Goal: Information Seeking & Learning: Find specific fact

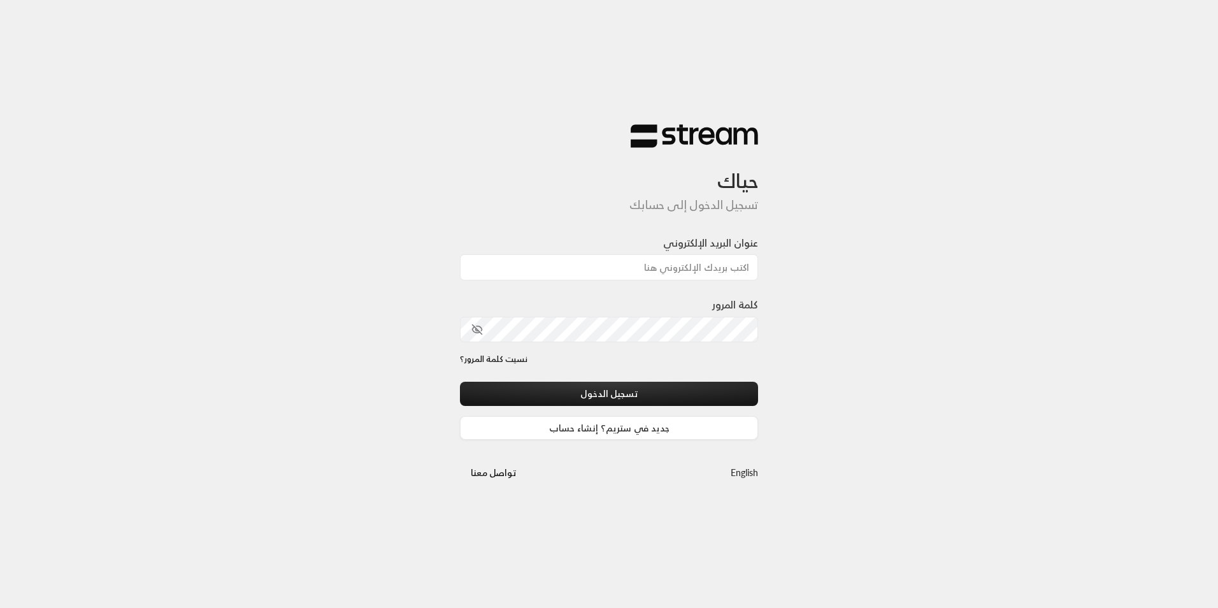
type input "[EMAIL_ADDRESS][DOMAIN_NAME]"
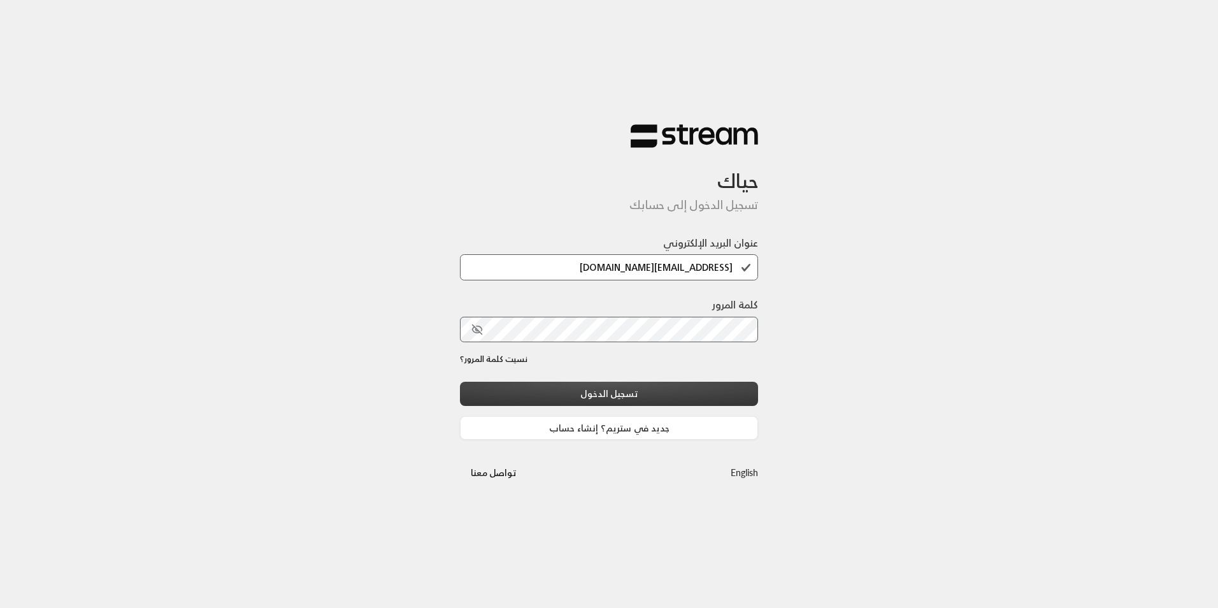
click at [680, 392] on button "تسجيل الدخول" at bounding box center [609, 394] width 298 height 24
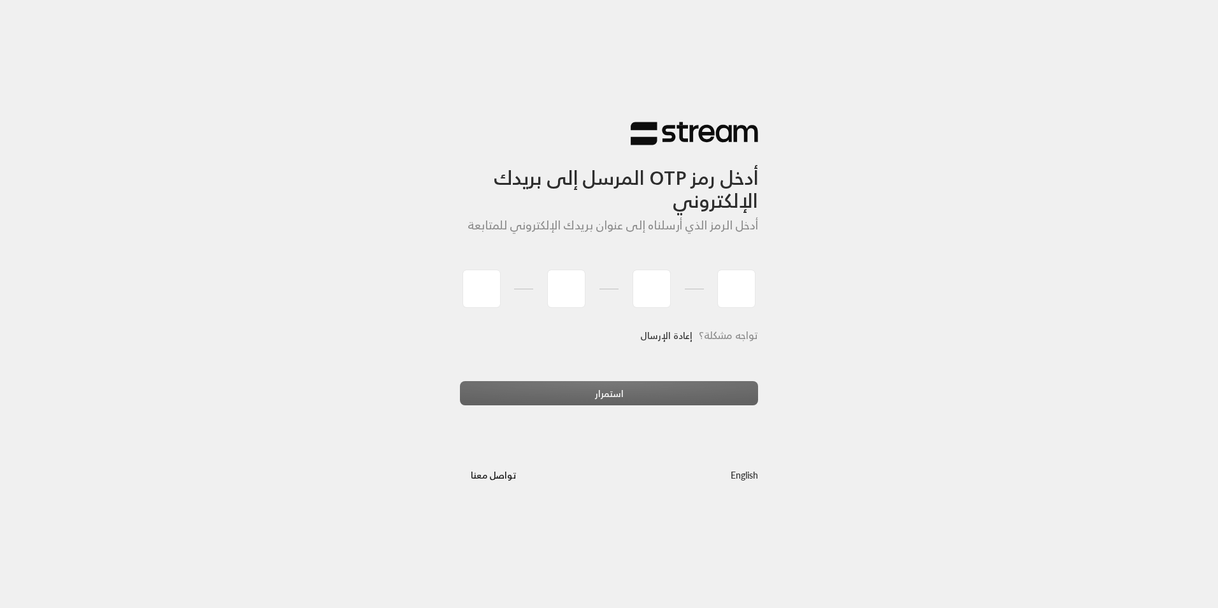
click at [677, 338] on link "إعادة الإرسال" at bounding box center [666, 335] width 52 height 26
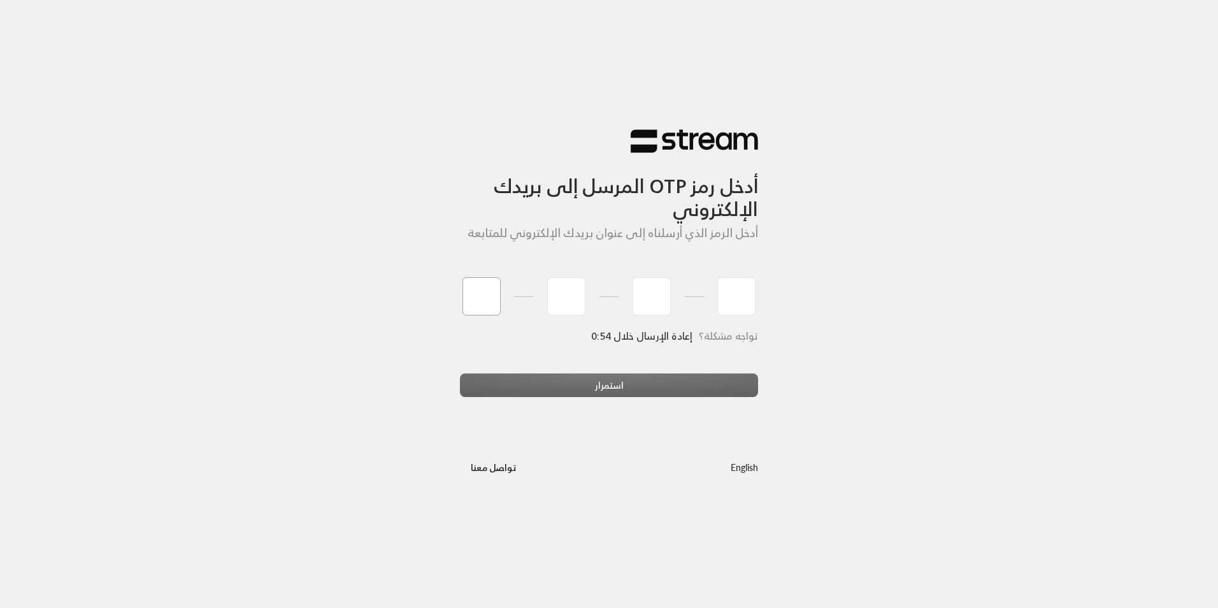
type input "8"
type input "0"
type input "3"
type input "4"
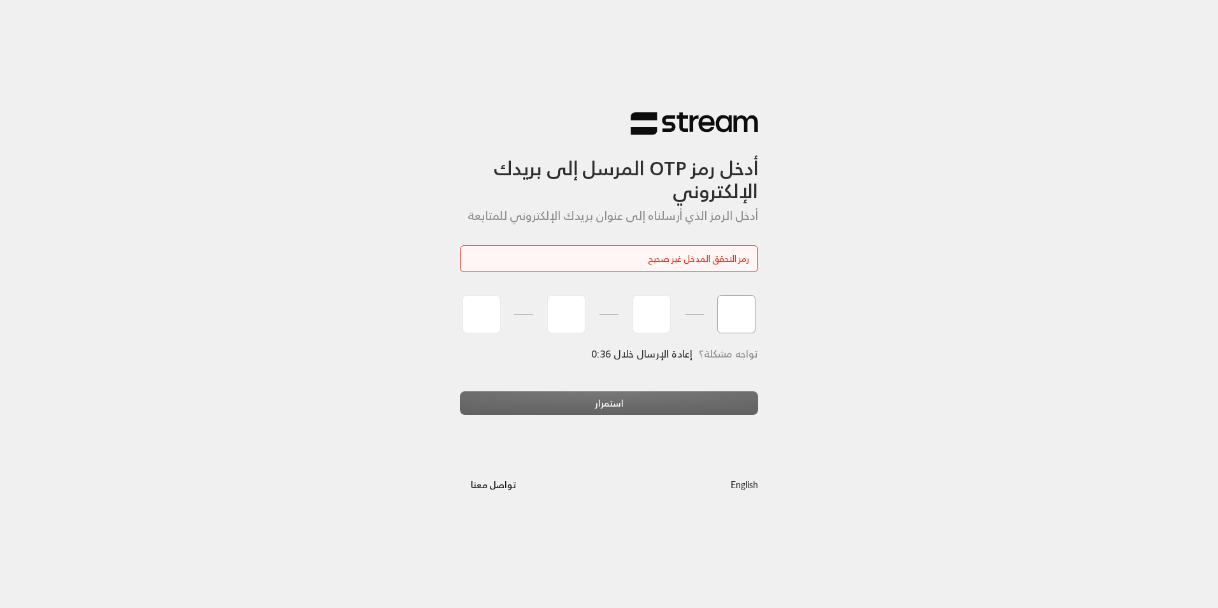
type input "0"
drag, startPoint x: 747, startPoint y: 321, endPoint x: 726, endPoint y: 320, distance: 21.1
click at [726, 320] on input "0" at bounding box center [736, 314] width 38 height 38
drag, startPoint x: 726, startPoint y: 320, endPoint x: 767, endPoint y: 327, distance: 42.1
click at [767, 327] on div "أدخل رمز OTP المرسل إلى بريدك الإلكتروني أدخل الرمز الذي أرسلناه إلى عنوان بريد…" at bounding box center [609, 303] width 319 height 427
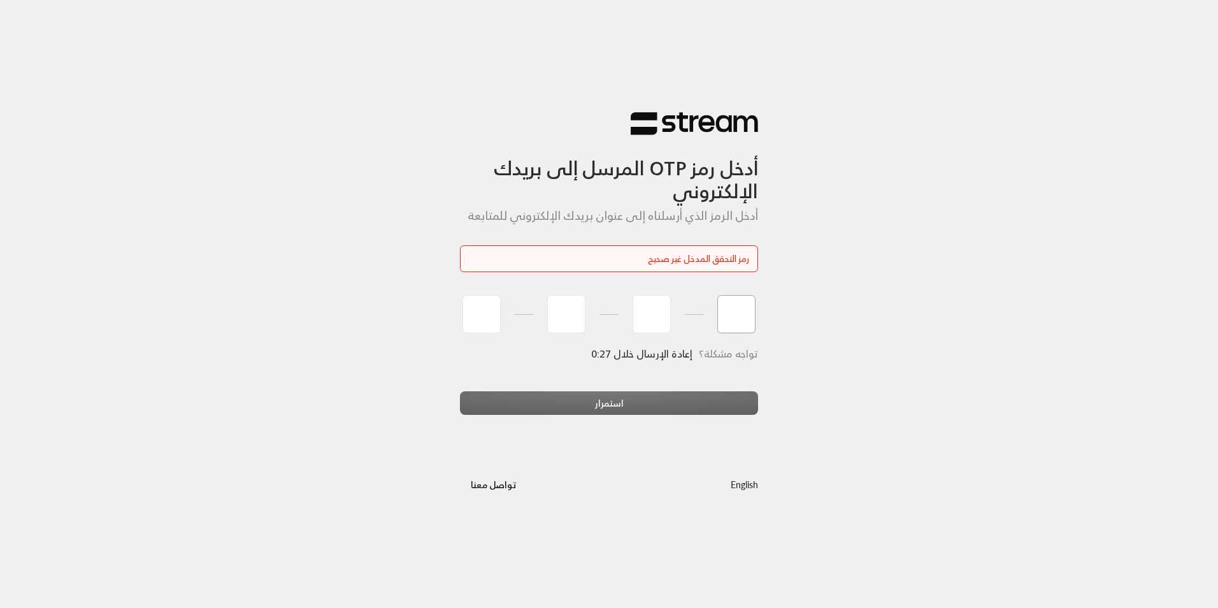
click at [753, 304] on input "tel" at bounding box center [736, 314] width 38 height 38
type input "0"
drag, startPoint x: 754, startPoint y: 305, endPoint x: 733, endPoint y: 333, distance: 34.9
click at [733, 333] on input "0" at bounding box center [736, 314] width 38 height 38
click at [489, 324] on input "tel" at bounding box center [482, 314] width 38 height 38
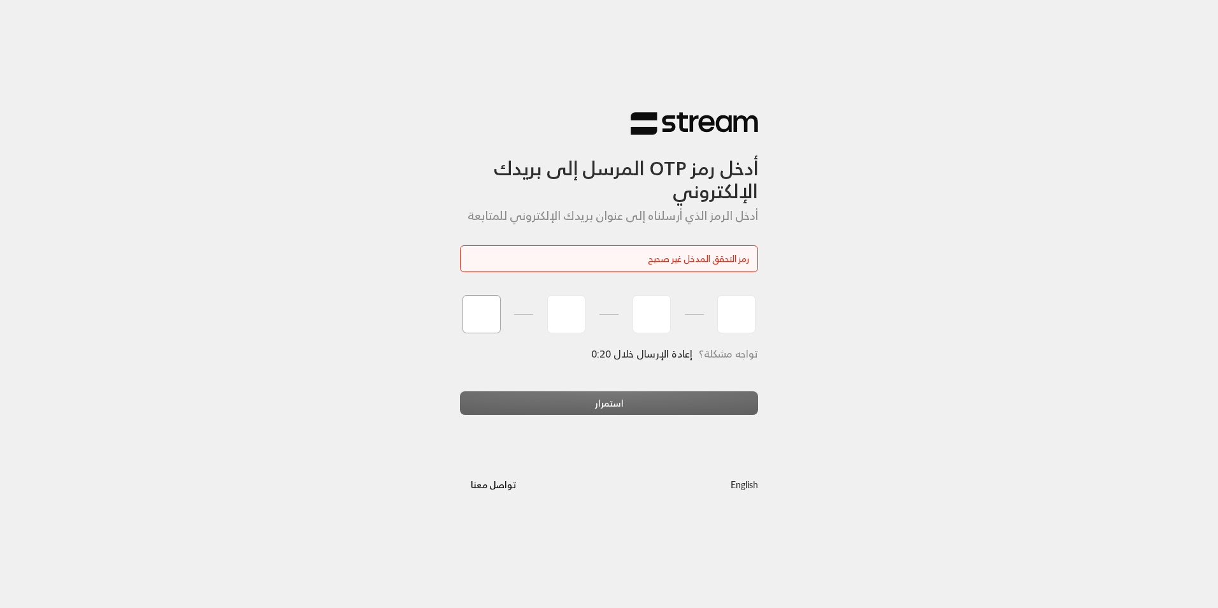
type input "0"
type input "6"
type input "7"
type input "0"
click at [627, 405] on button "استمرار" at bounding box center [609, 403] width 298 height 24
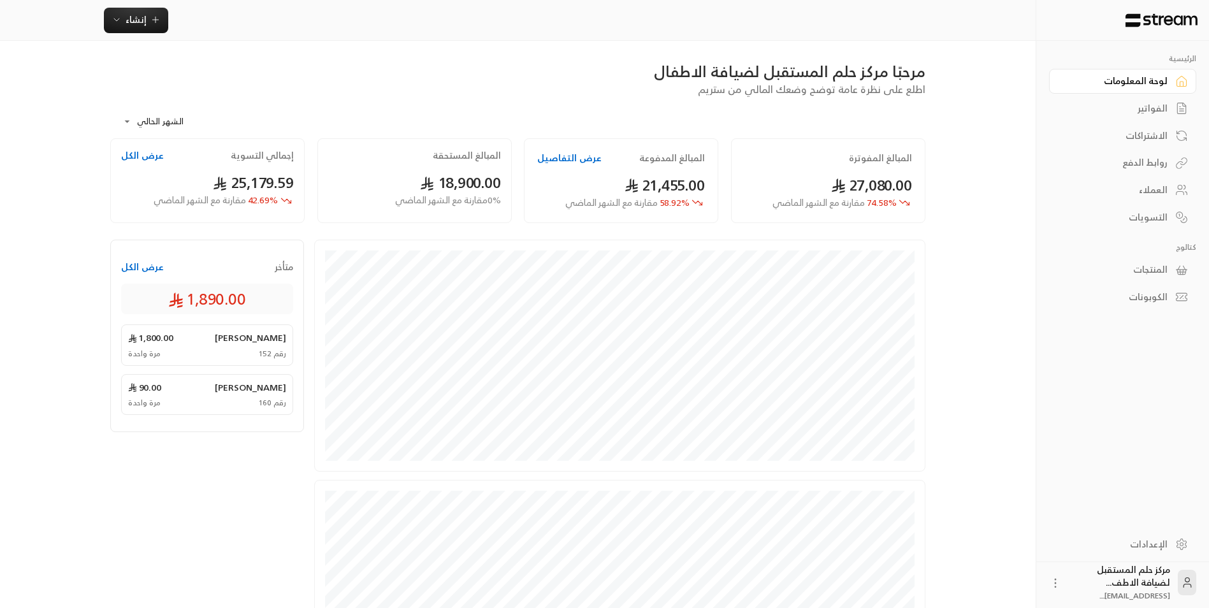
click at [1127, 115] on link "الفواتير" at bounding box center [1122, 108] width 147 height 25
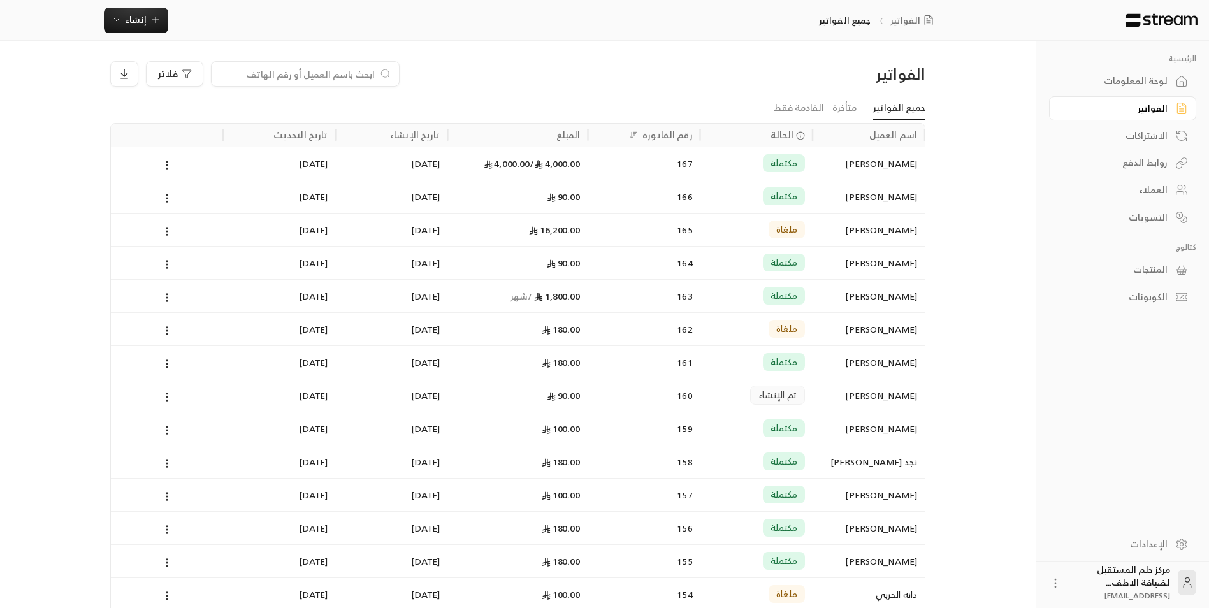
click at [380, 71] on icon at bounding box center [385, 74] width 11 height 13
click at [369, 73] on input at bounding box center [296, 74] width 155 height 14
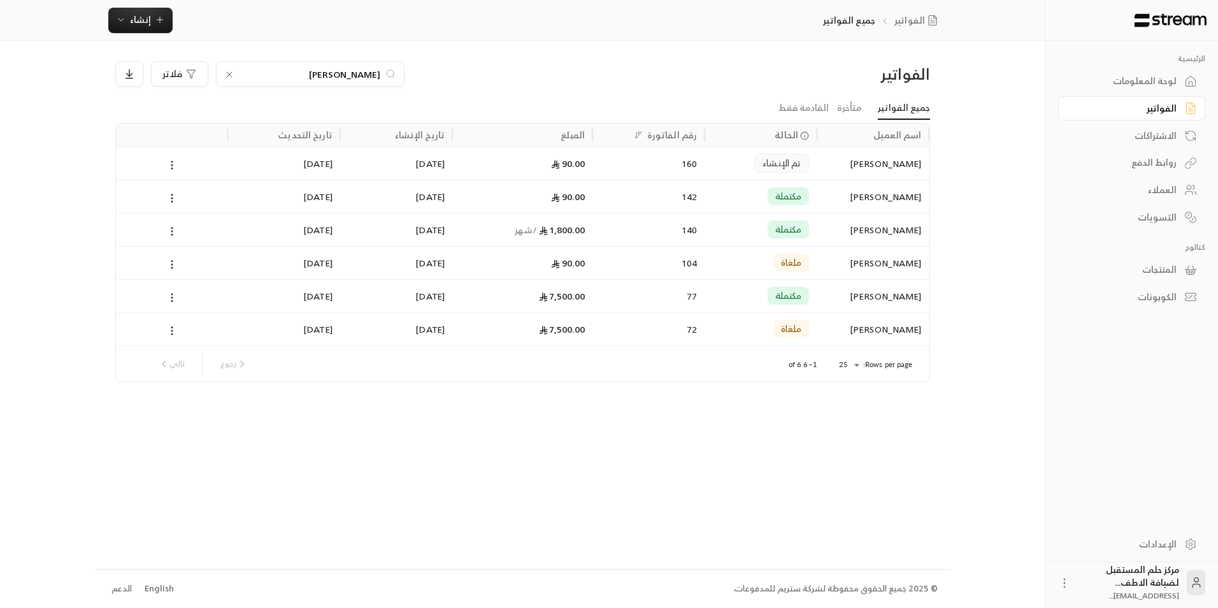
drag, startPoint x: 348, startPoint y: 71, endPoint x: 398, endPoint y: 80, distance: 49.8
click at [398, 80] on div "[PERSON_NAME]" at bounding box center [310, 73] width 189 height 25
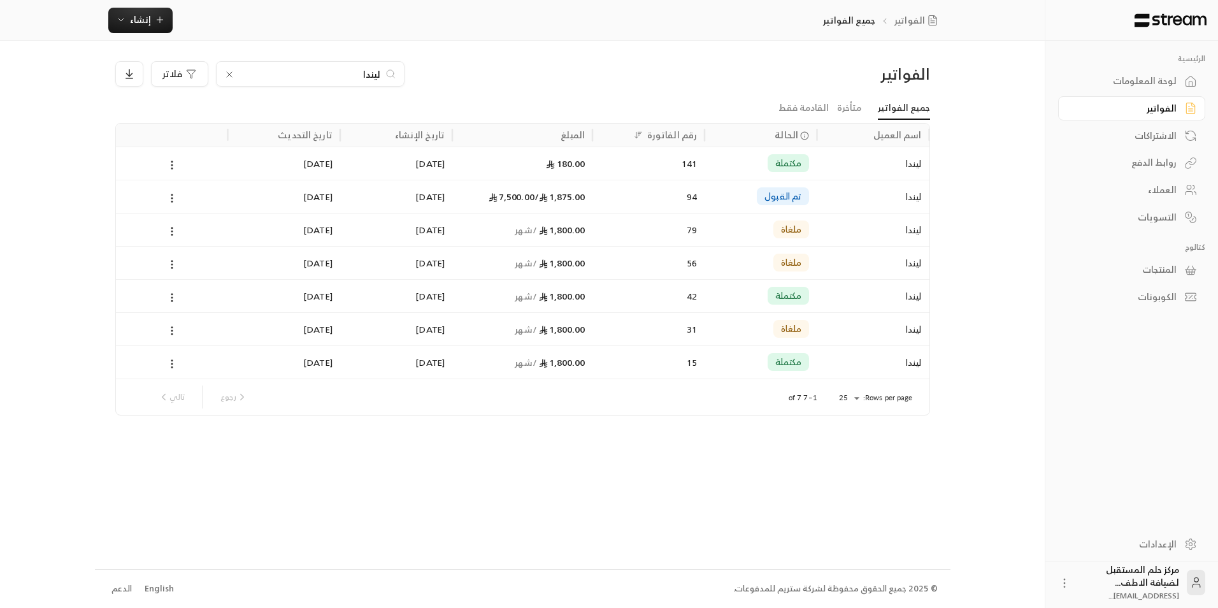
type input "ليندا"
click at [229, 75] on icon at bounding box center [229, 74] width 5 height 5
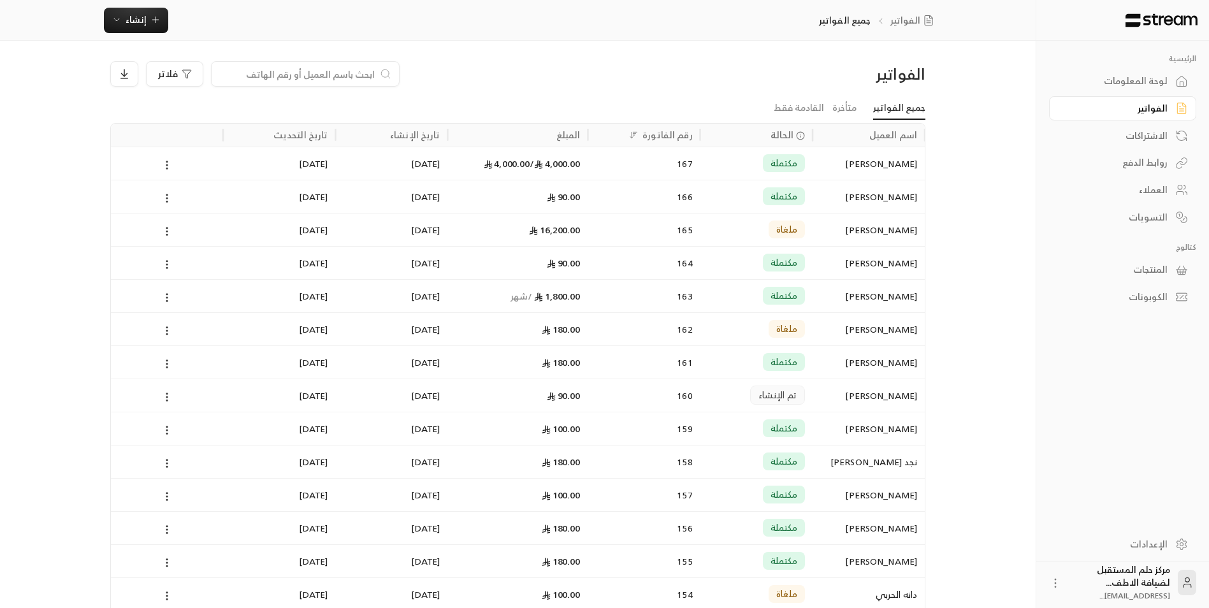
click at [229, 75] on input at bounding box center [296, 74] width 155 height 14
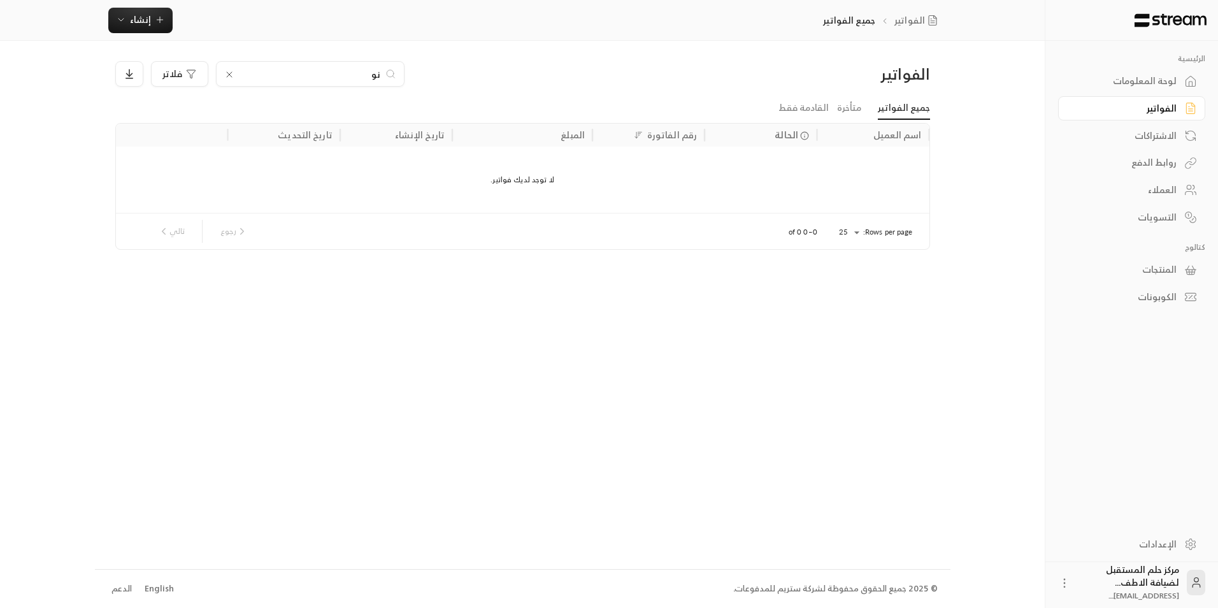
type input "ن"
type input "ع"
type input "ا"
type input "أ"
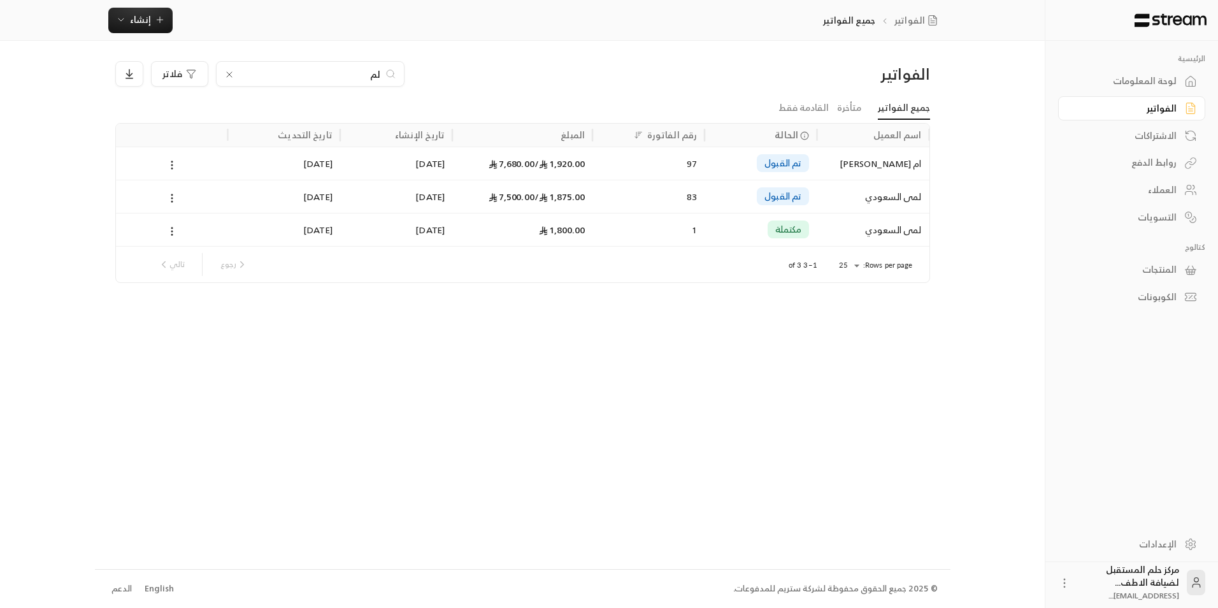
type input "ل"
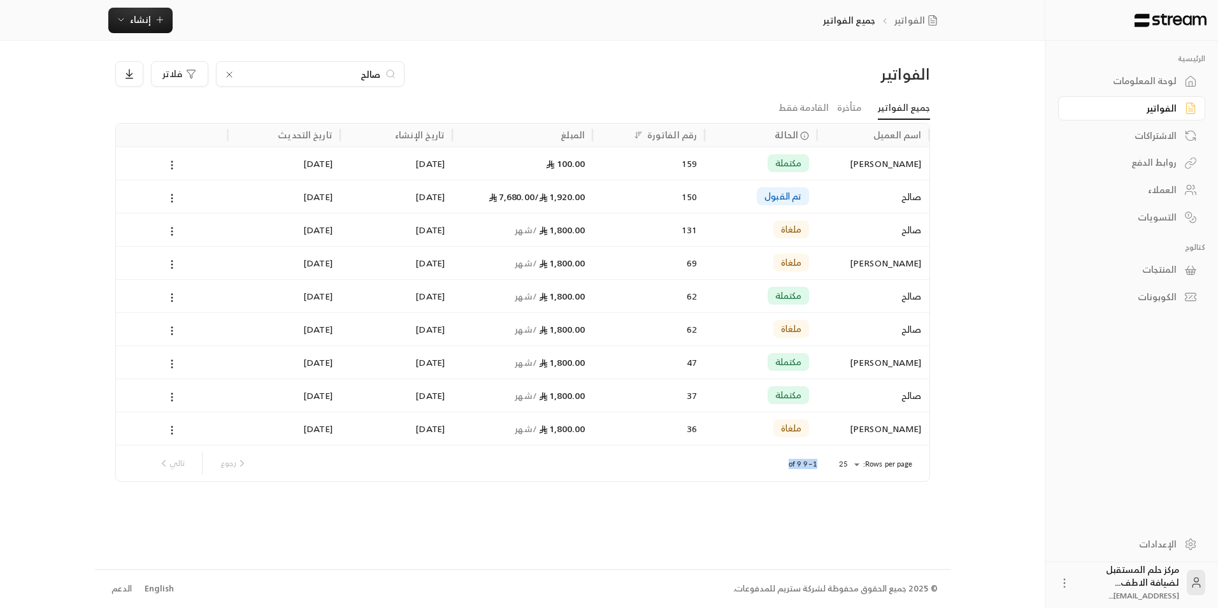
drag, startPoint x: 747, startPoint y: 498, endPoint x: 837, endPoint y: 469, distance: 93.7
click at [837, 469] on div "الفواتير [PERSON_NAME] جميع الفواتير متأخرة القادمة فقط اسم العميل الحالة رقم ا…" at bounding box center [523, 305] width 856 height 528
drag, startPoint x: 837, startPoint y: 469, endPoint x: 759, endPoint y: 515, distance: 90.0
click at [759, 515] on div "الفواتير [PERSON_NAME] جميع الفواتير متأخرة القادمة فقط اسم العميل الحالة رقم ا…" at bounding box center [523, 305] width 856 height 528
drag, startPoint x: 353, startPoint y: 73, endPoint x: 500, endPoint y: 77, distance: 147.2
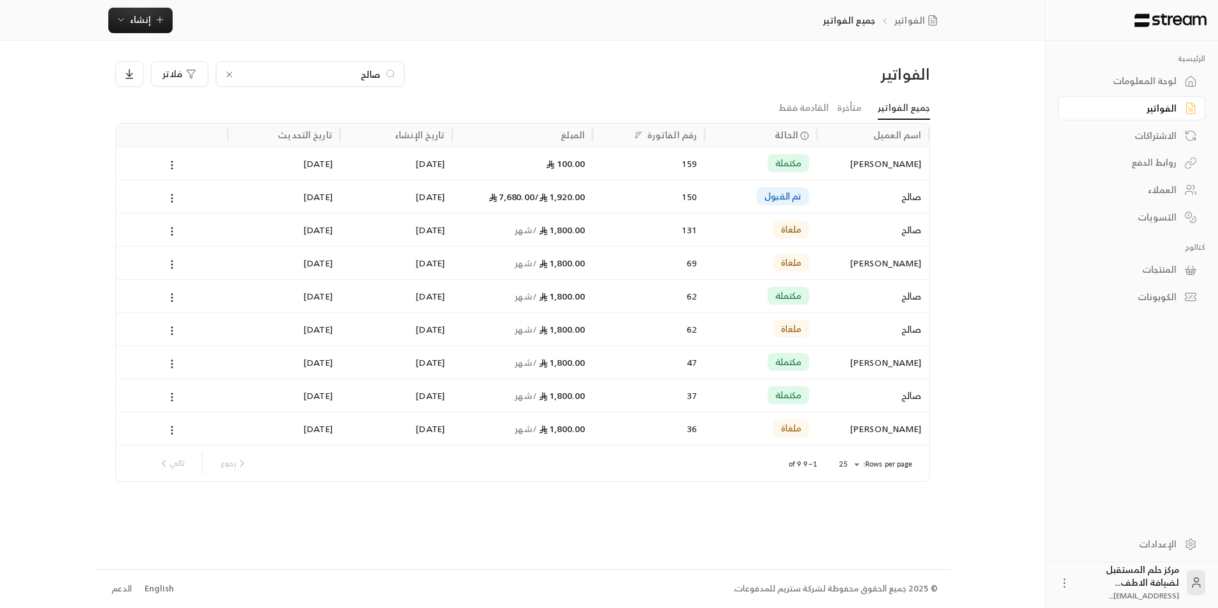
click at [500, 77] on div "[PERSON_NAME]" at bounding box center [419, 73] width 608 height 25
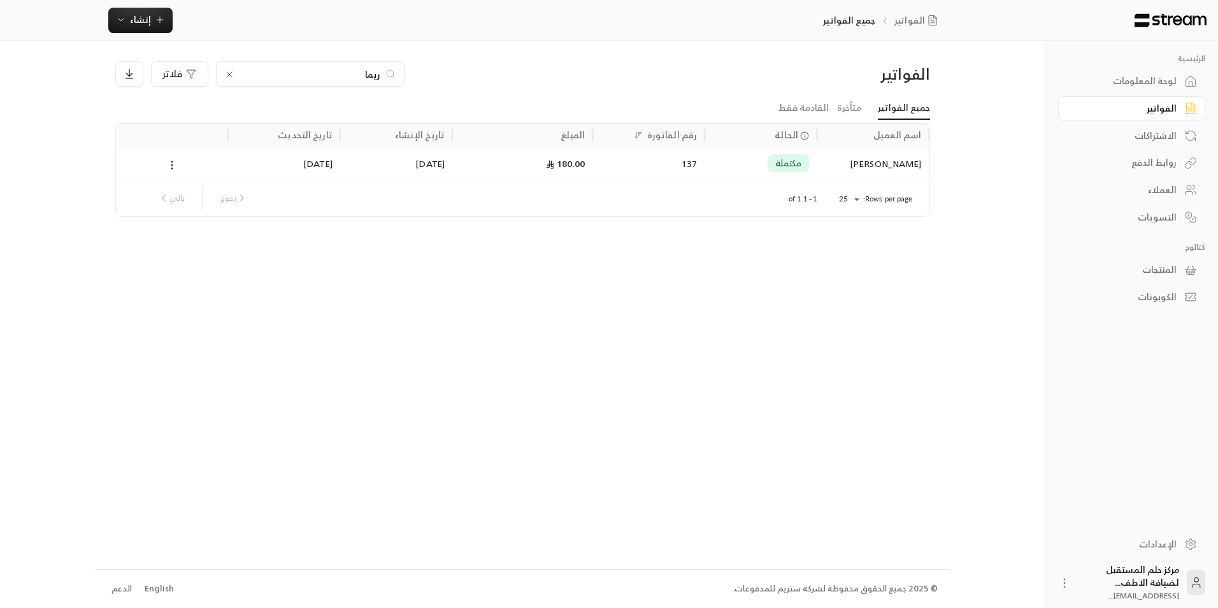
drag, startPoint x: 292, startPoint y: 78, endPoint x: 529, endPoint y: 106, distance: 238.0
click at [529, 106] on div "الفواتير ريما فلاتر جميع الفواتير متأخرة القادمة فقط اسم العميل الحالة رقم الفا…" at bounding box center [522, 138] width 815 height 155
type input "ن"
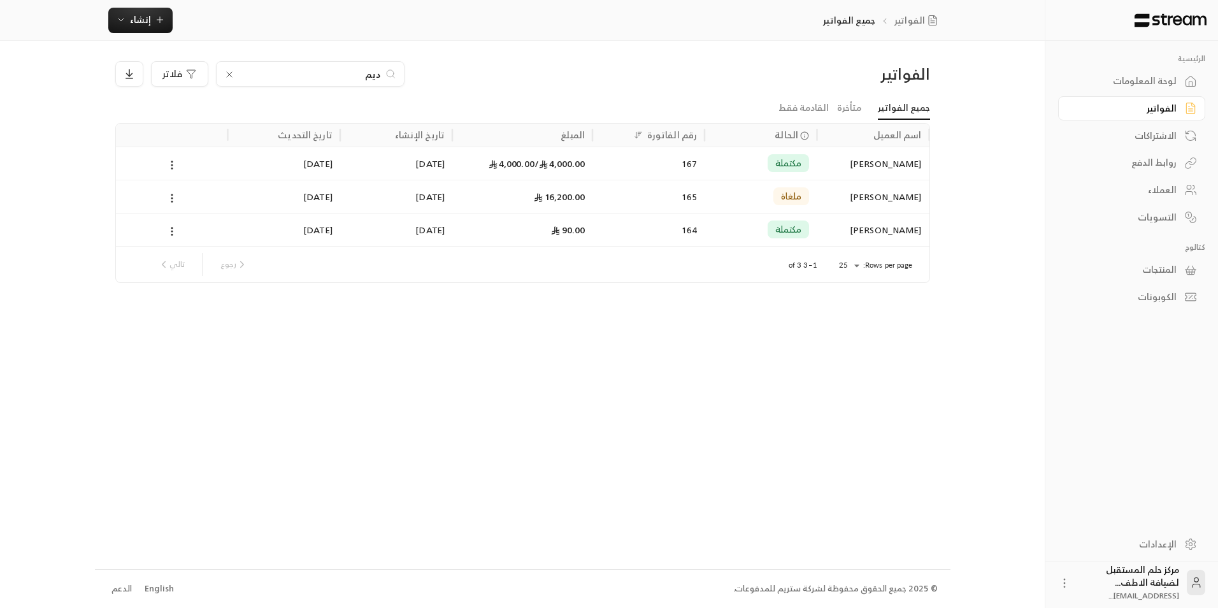
type input "ديم"
click at [227, 71] on icon at bounding box center [229, 74] width 10 height 10
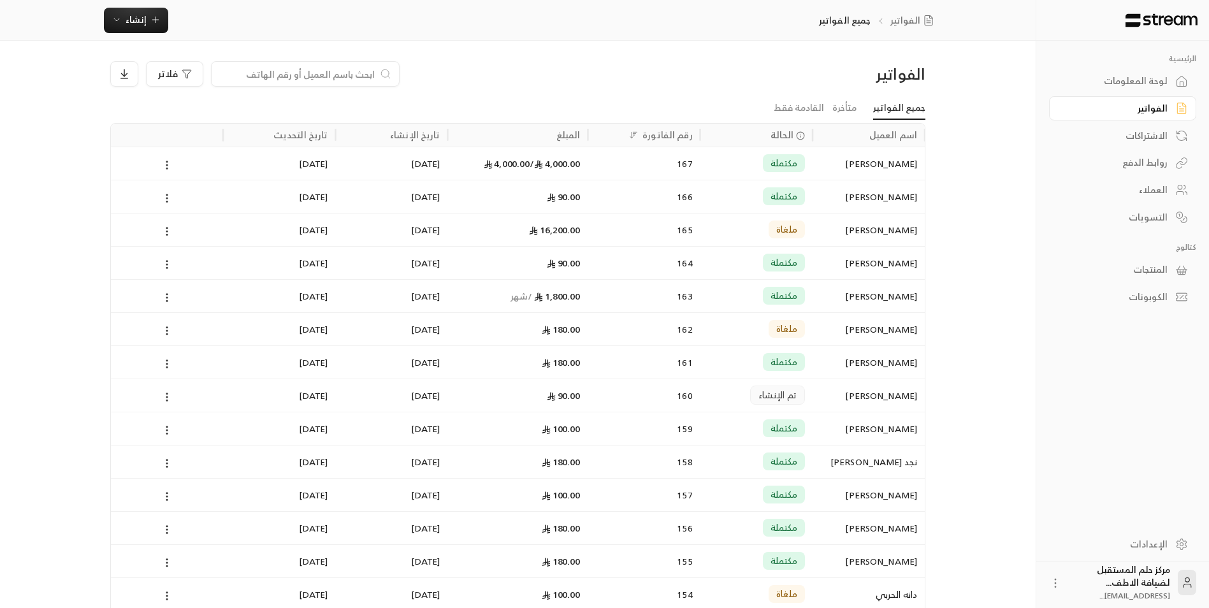
click at [276, 69] on input at bounding box center [296, 74] width 155 height 14
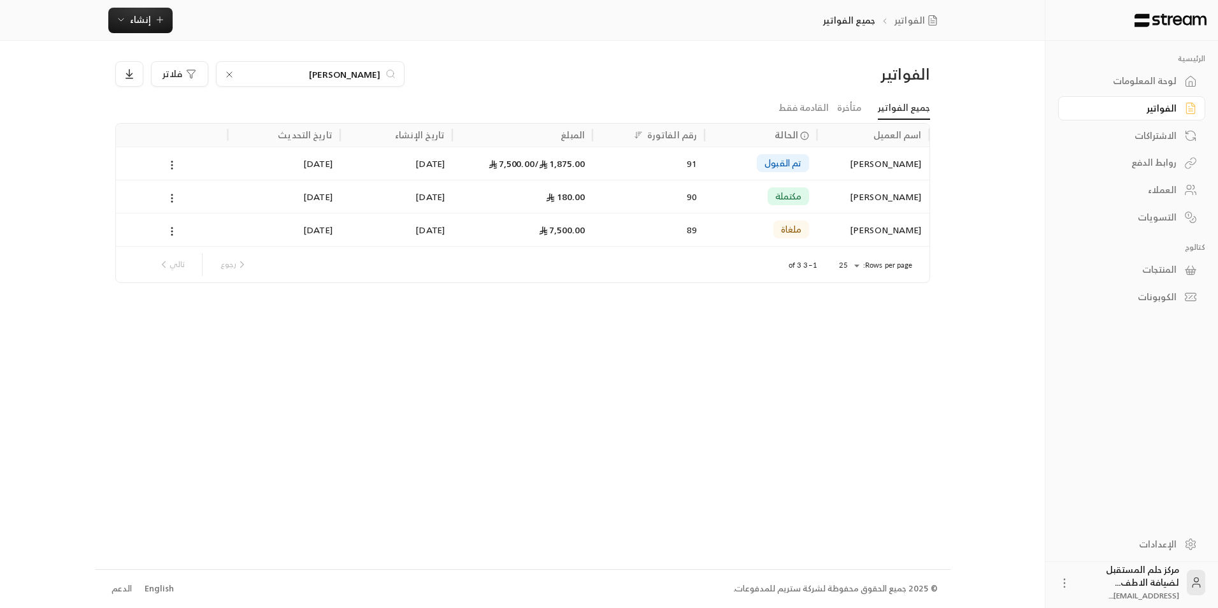
type input "[PERSON_NAME]"
click at [230, 76] on icon at bounding box center [229, 74] width 5 height 5
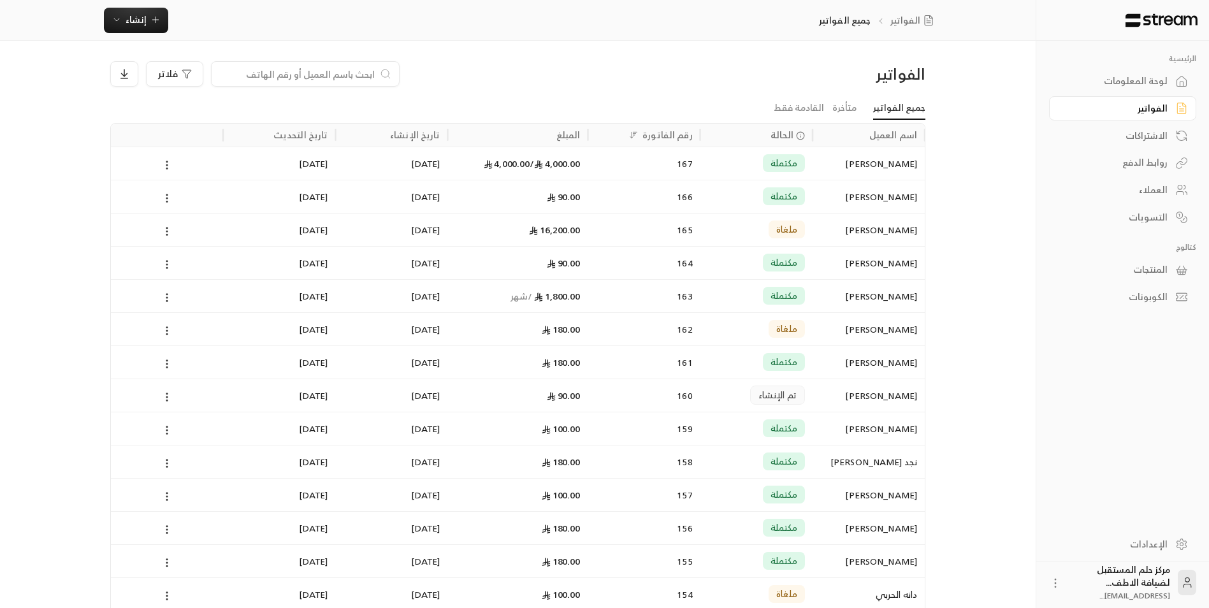
click at [259, 67] on input at bounding box center [296, 74] width 155 height 14
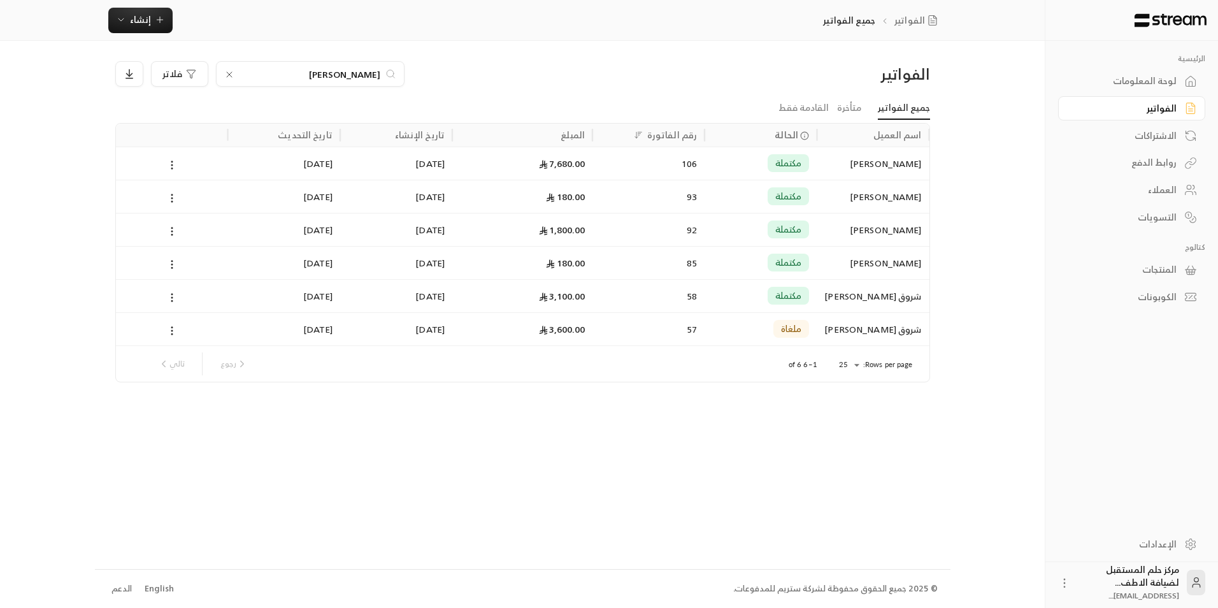
type input "[PERSON_NAME]"
click at [230, 75] on icon at bounding box center [229, 74] width 10 height 10
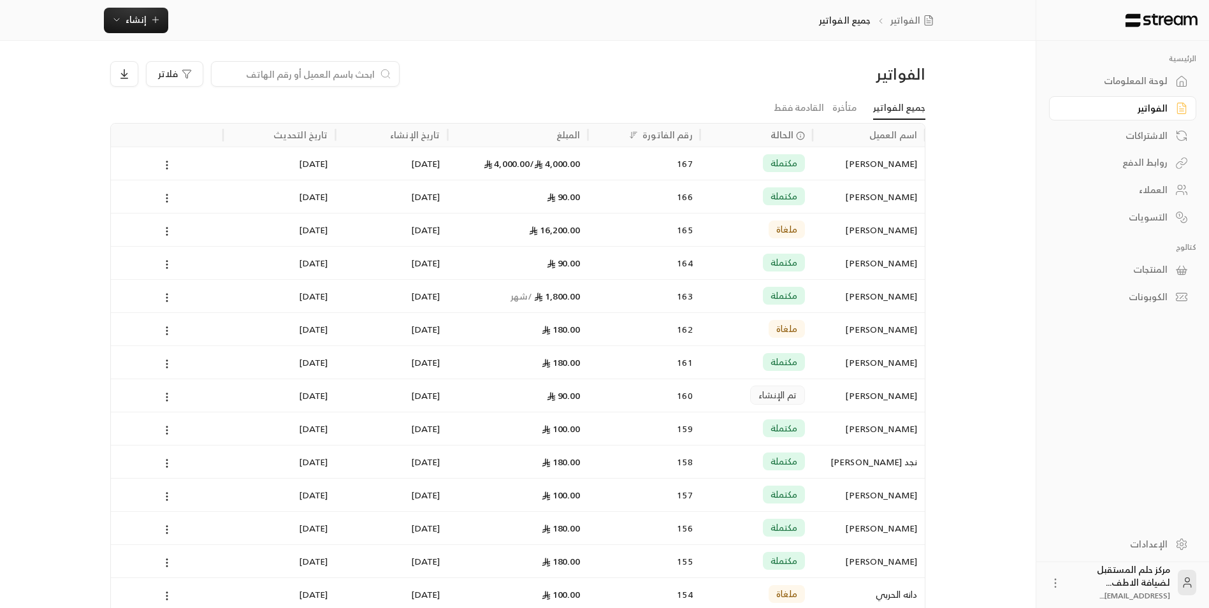
click at [230, 75] on input at bounding box center [296, 74] width 155 height 14
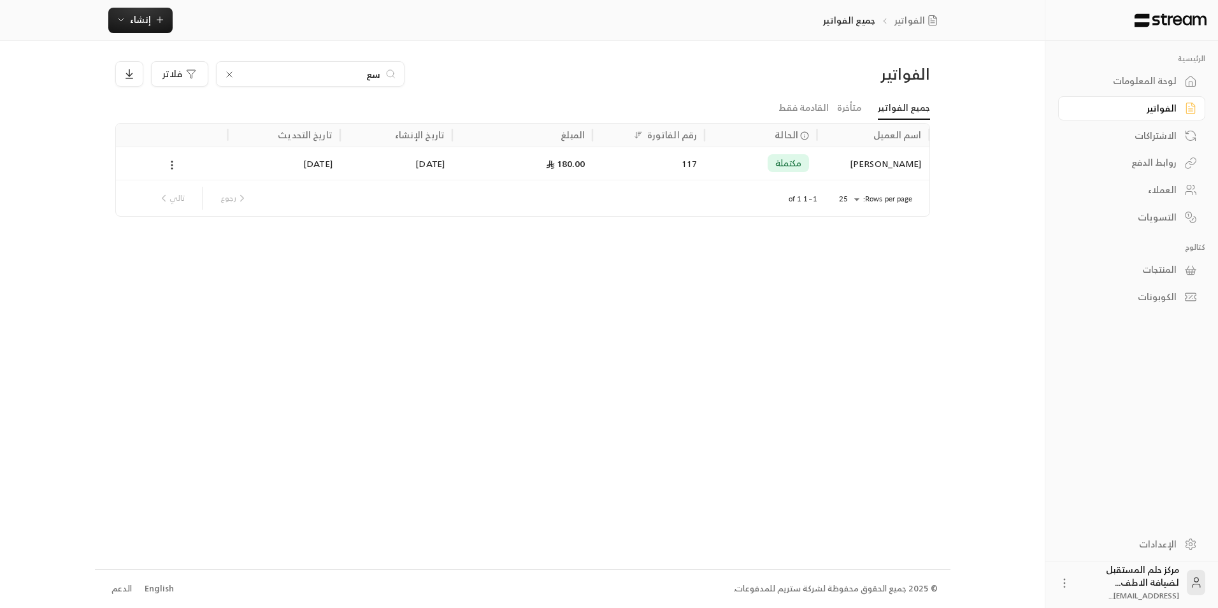
type input "س"
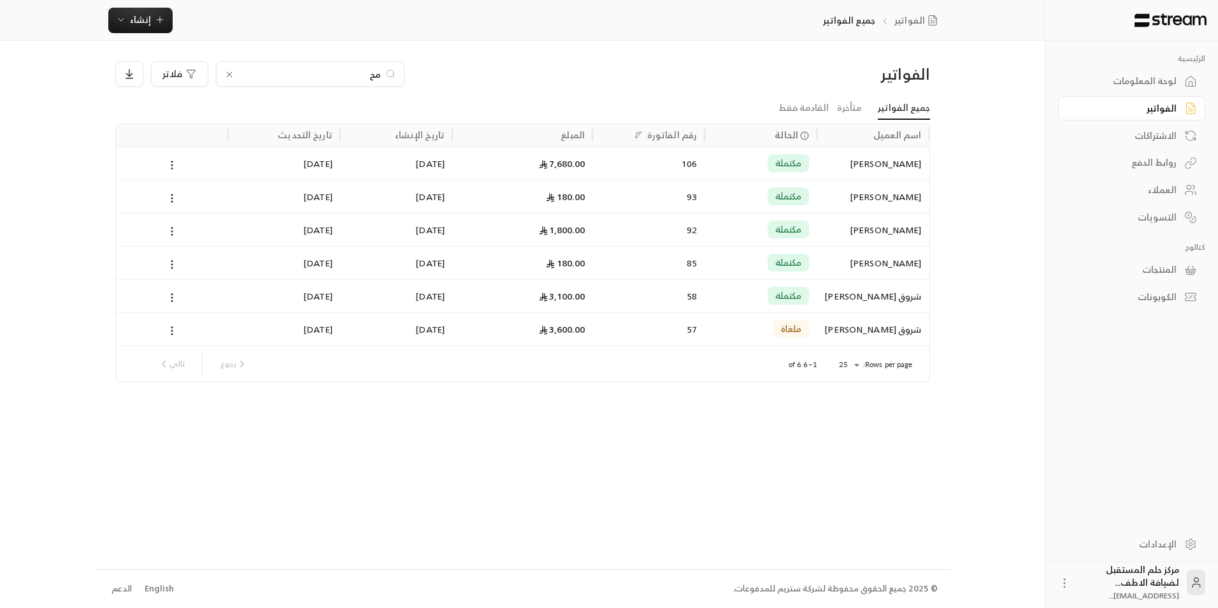
type input "م"
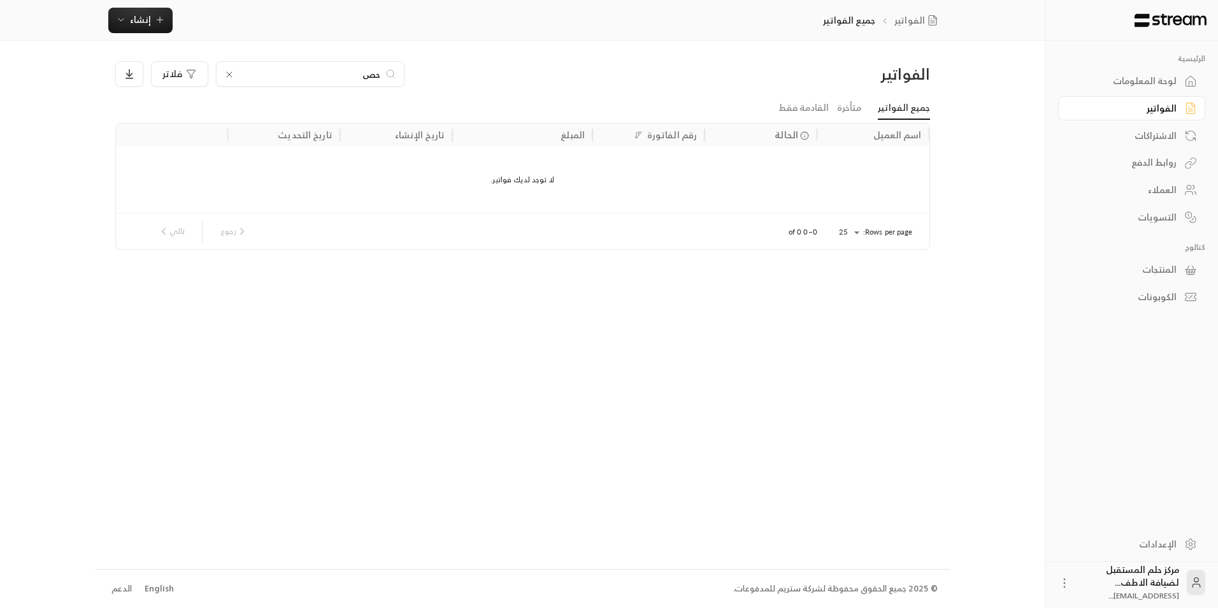
type input "ح"
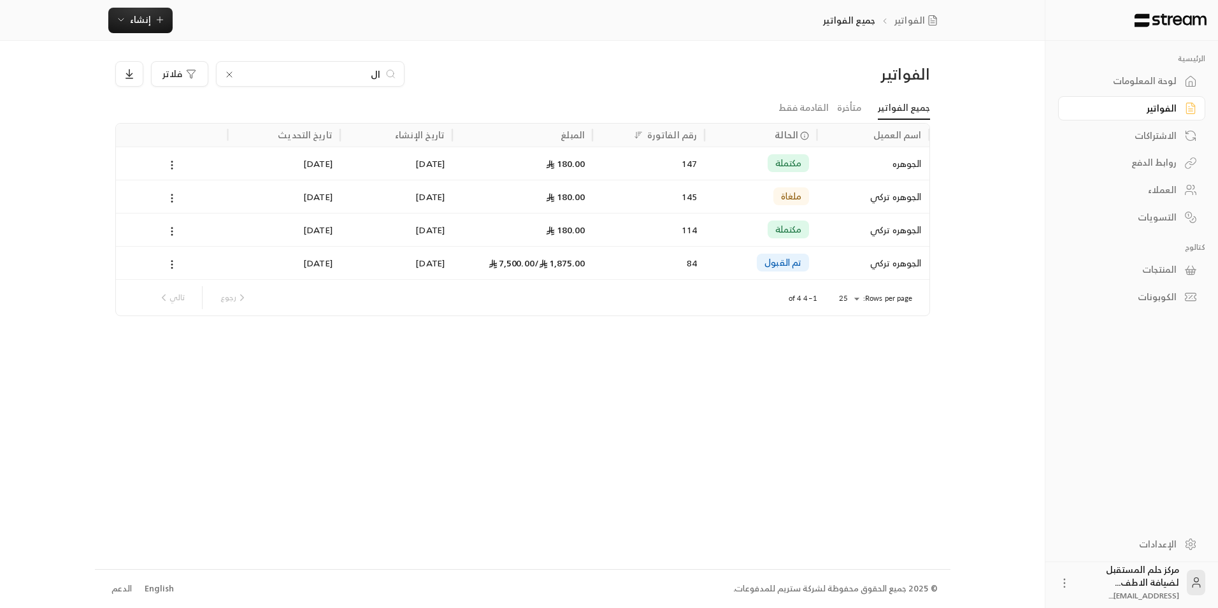
type input "ا"
type input "س"
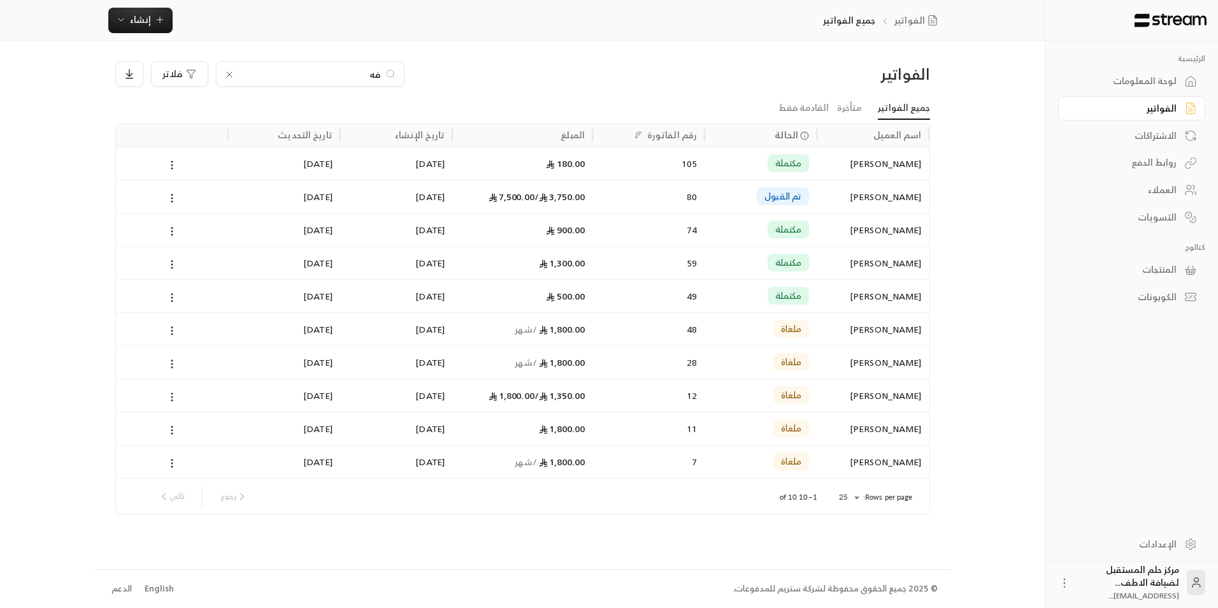
type input "ف"
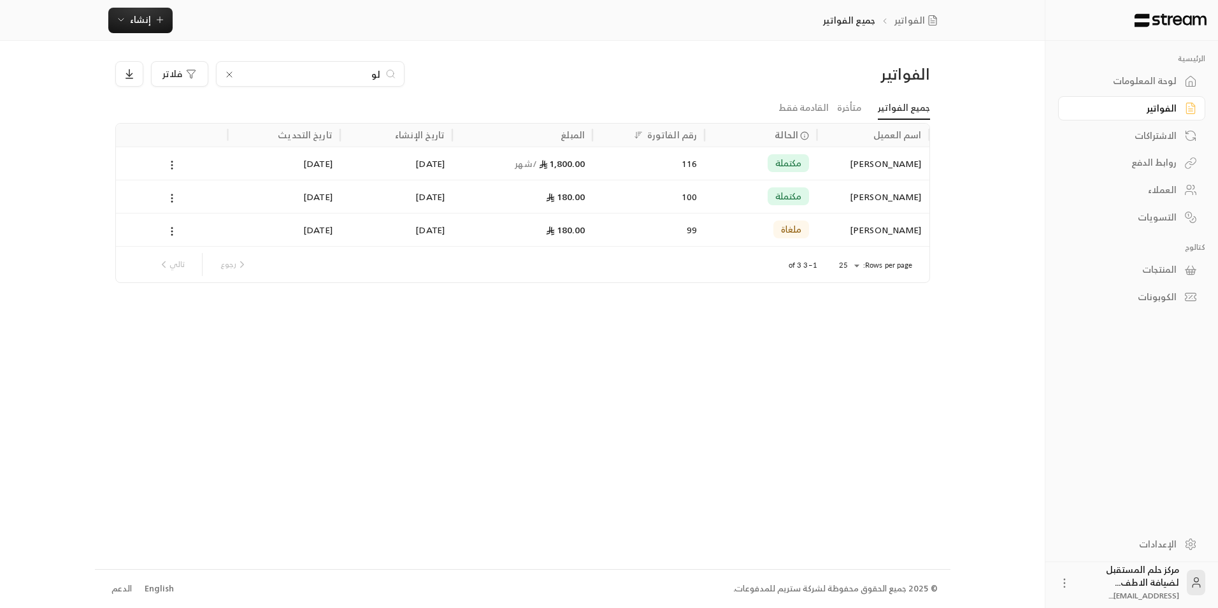
type input "ل"
type input "ن"
type input "ا"
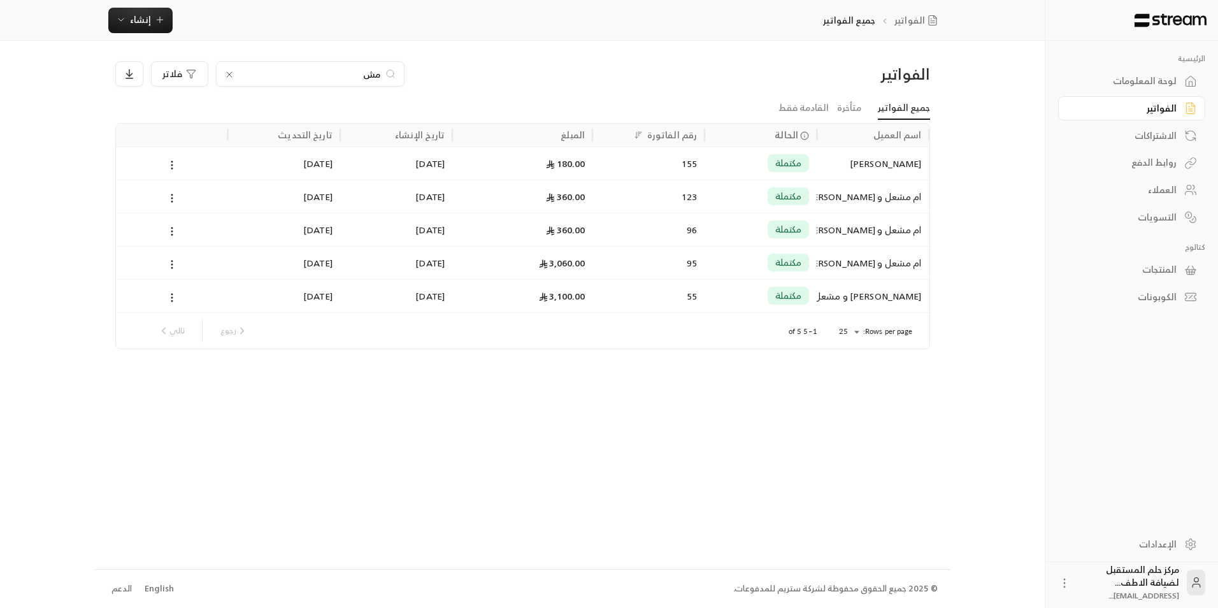
type input "م"
type input "ع"
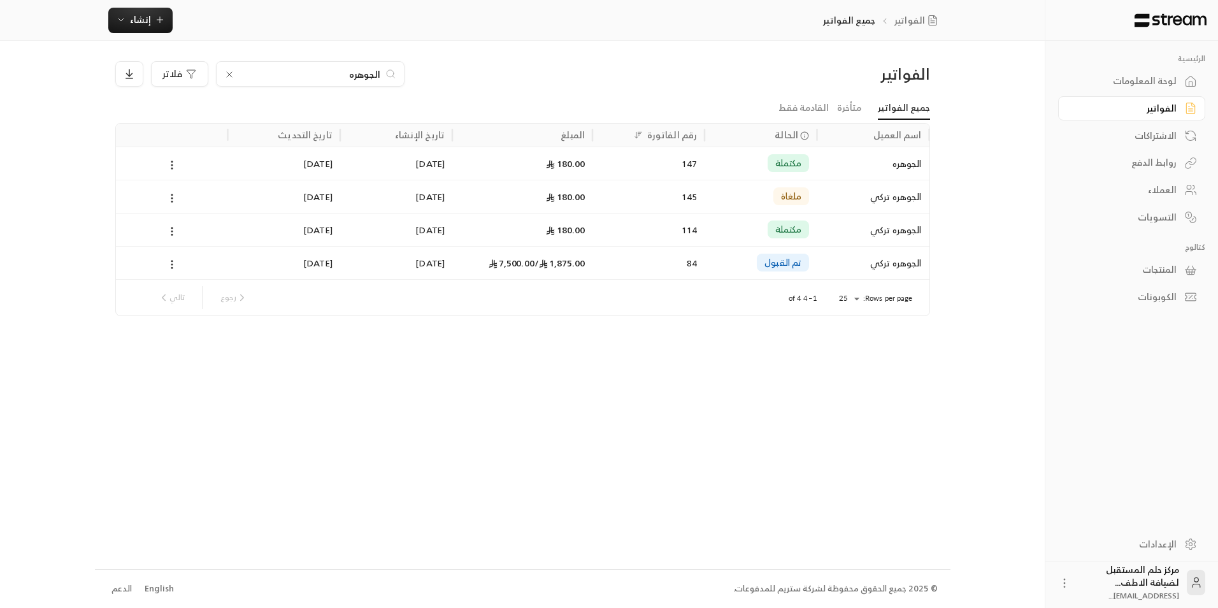
type input "الجوهره"
click at [227, 73] on icon at bounding box center [229, 74] width 10 height 10
